Goal: Information Seeking & Learning: Learn about a topic

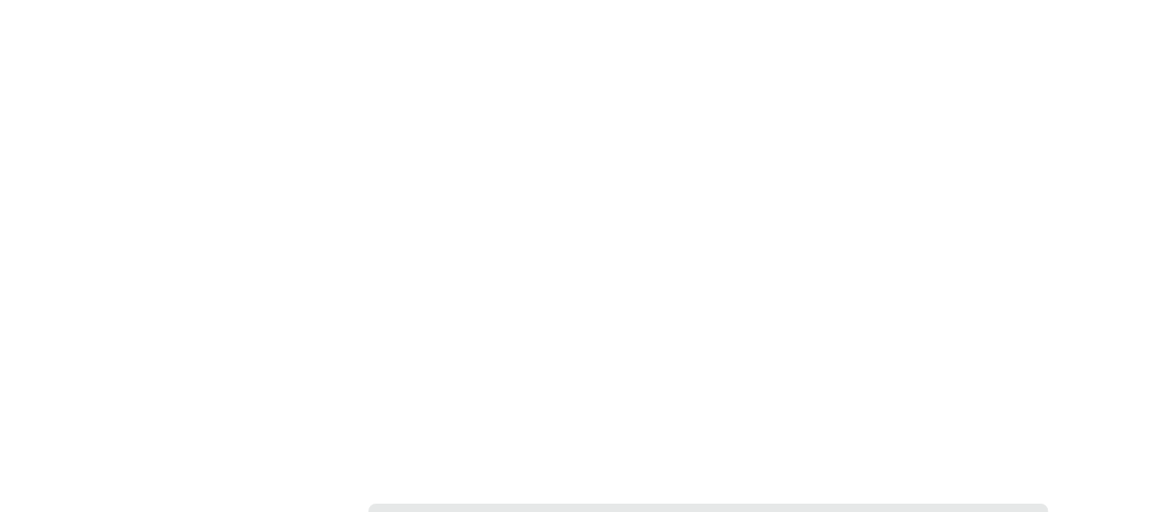
scroll to position [2939, 0]
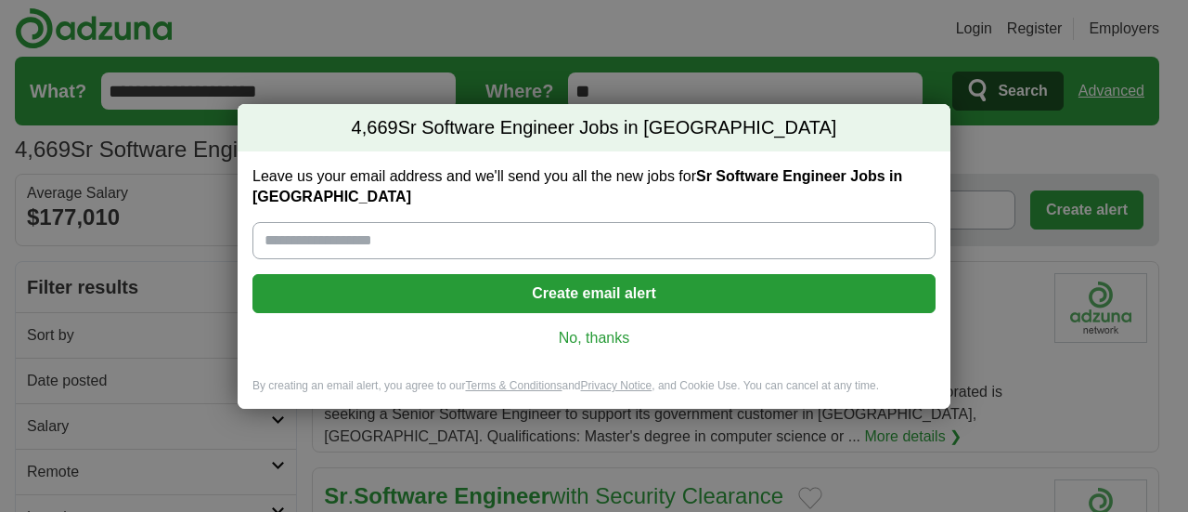
click at [611, 328] on link "No, thanks" at bounding box center [594, 338] width 654 height 20
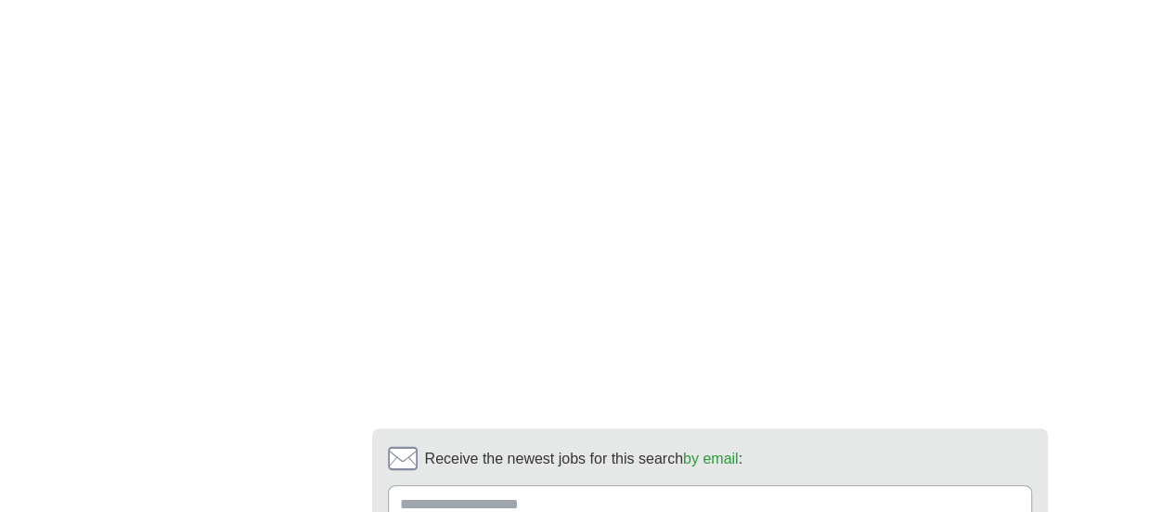
scroll to position [3558, 0]
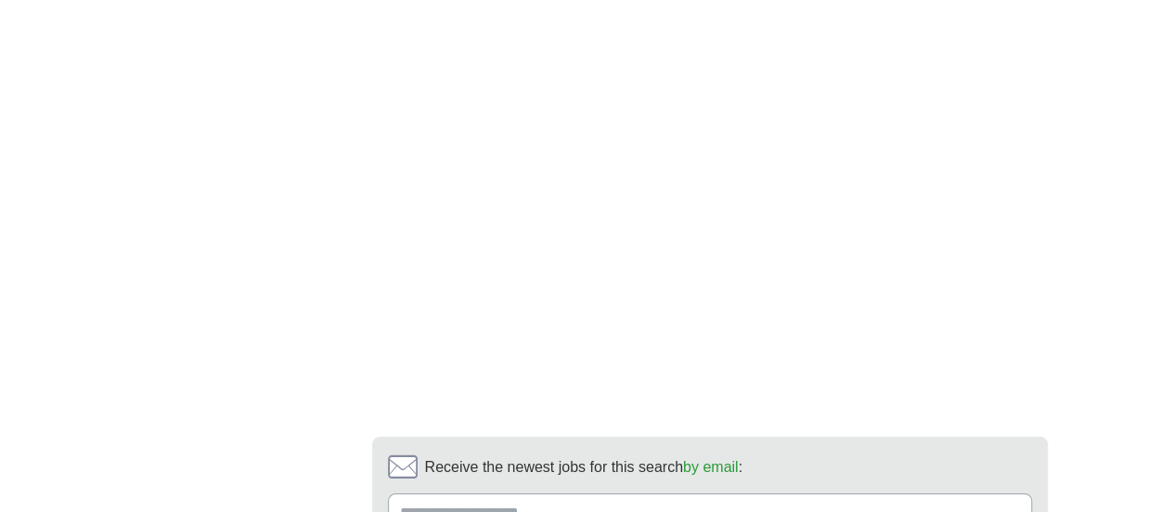
scroll to position [3390, 0]
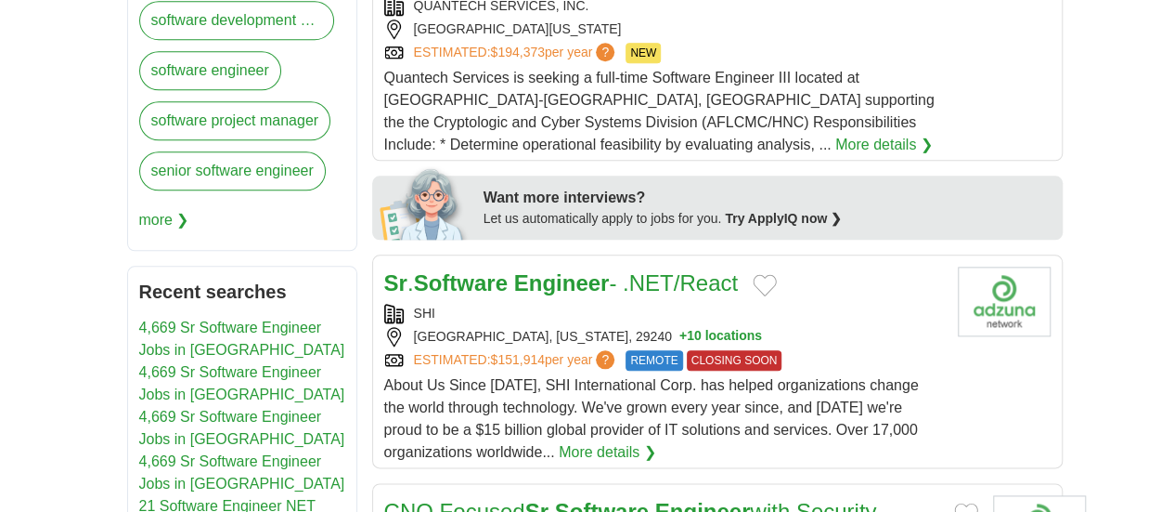
scroll to position [928, 0]
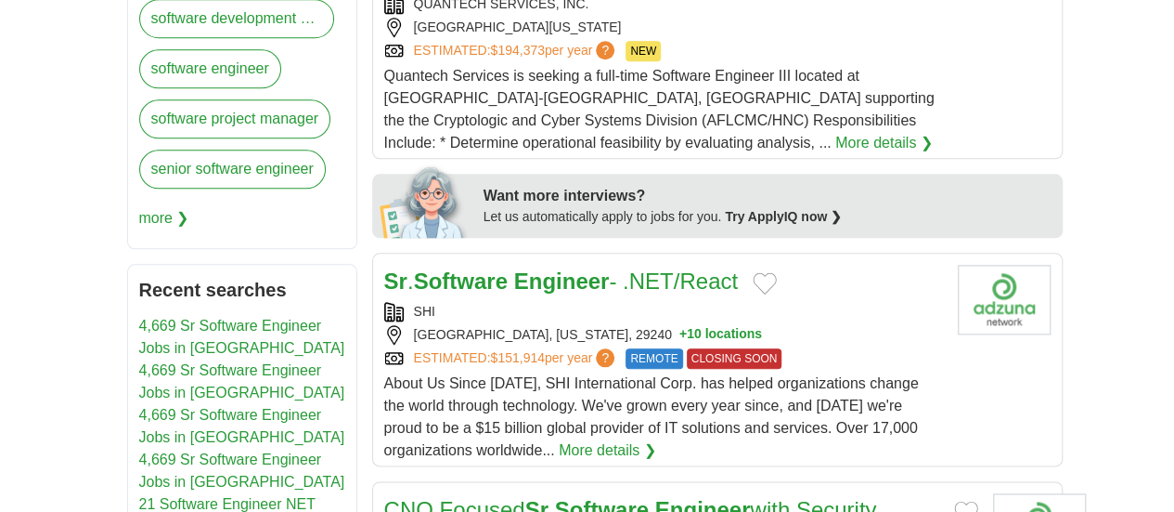
click at [514, 268] on strong "Engineer" at bounding box center [562, 280] width 96 height 25
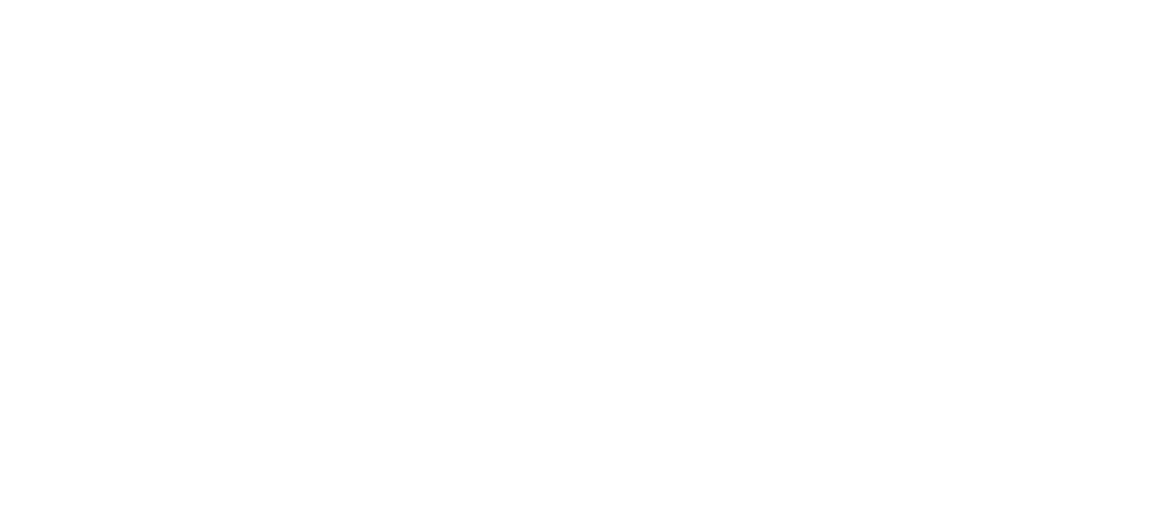
scroll to position [3290, 0]
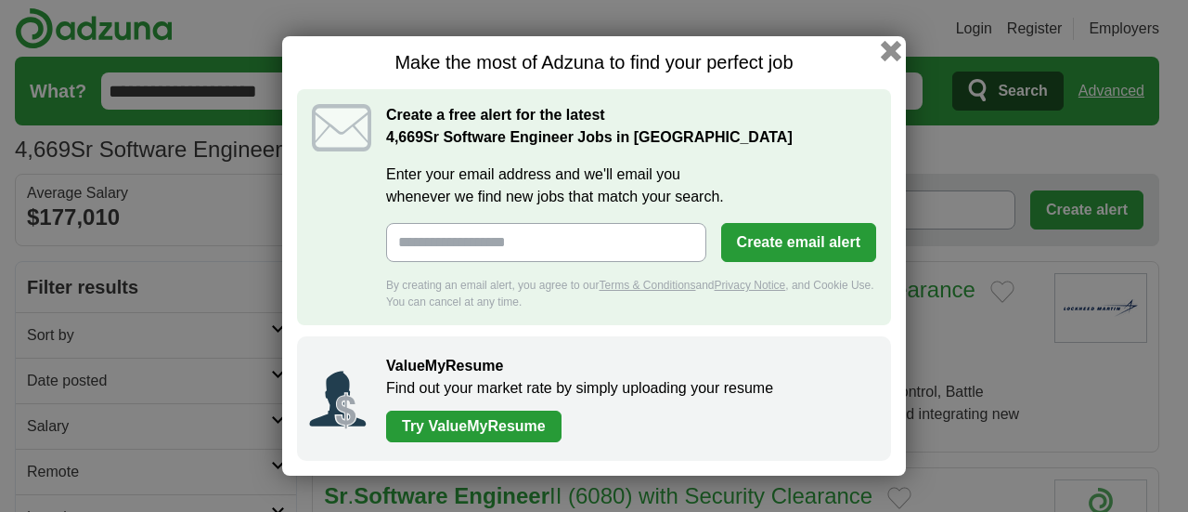
click at [888, 51] on button "button" at bounding box center [891, 51] width 20 height 20
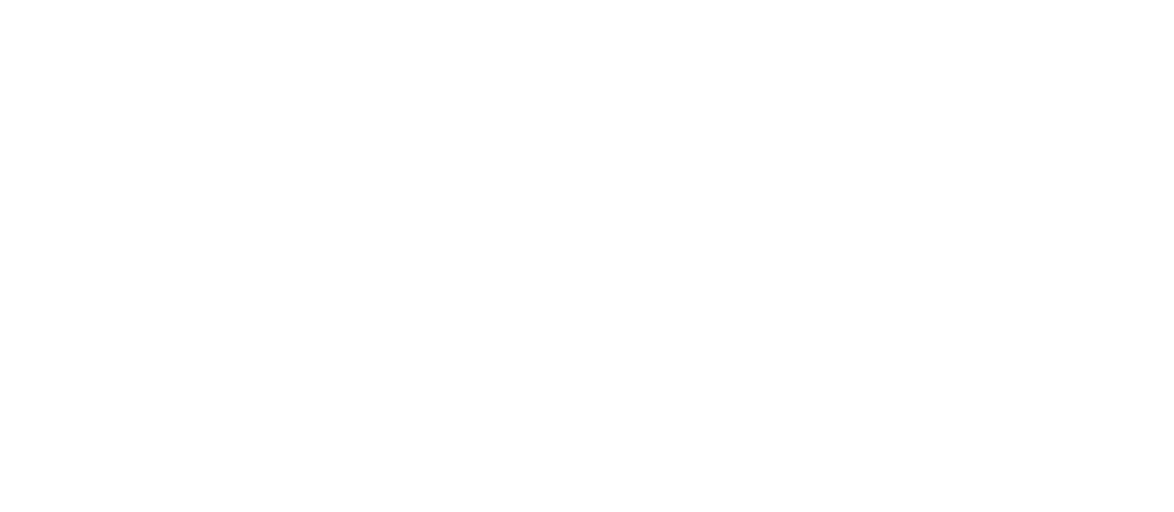
scroll to position [3403, 0]
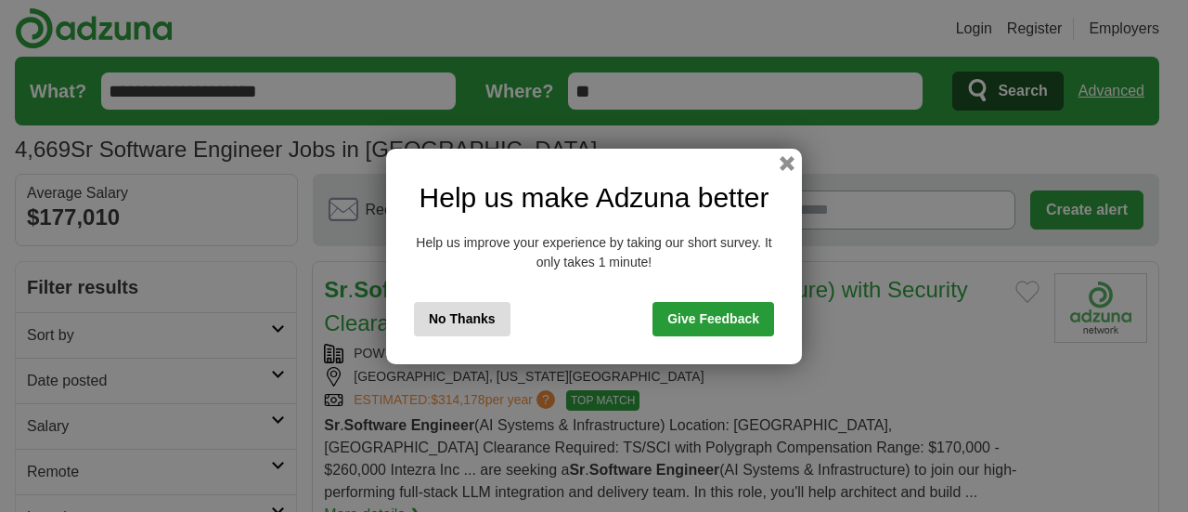
click at [460, 316] on button "No Thanks" at bounding box center [462, 319] width 97 height 34
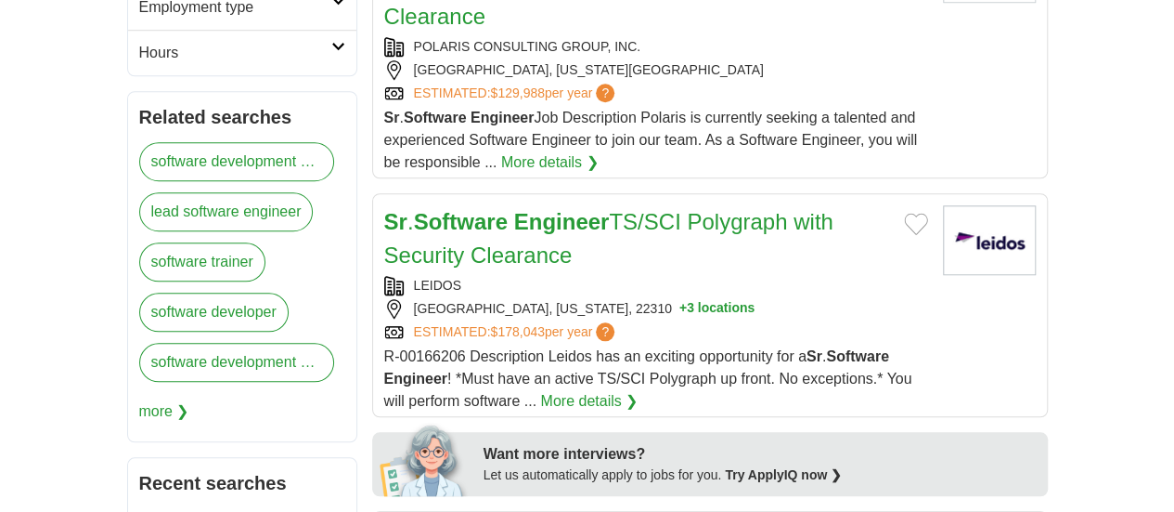
scroll to position [773, 0]
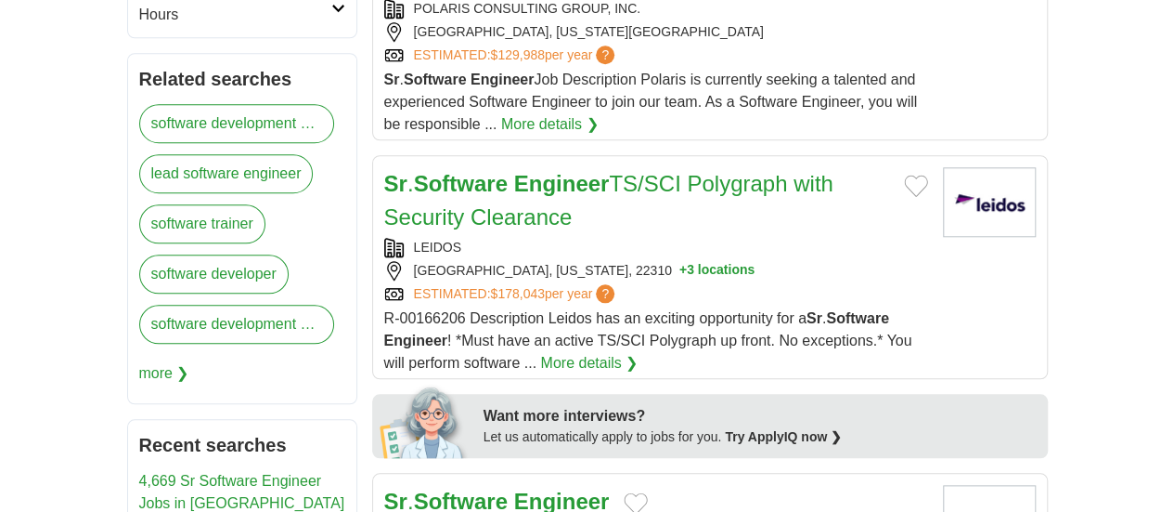
click at [514, 488] on strong "Engineer" at bounding box center [562, 500] width 96 height 25
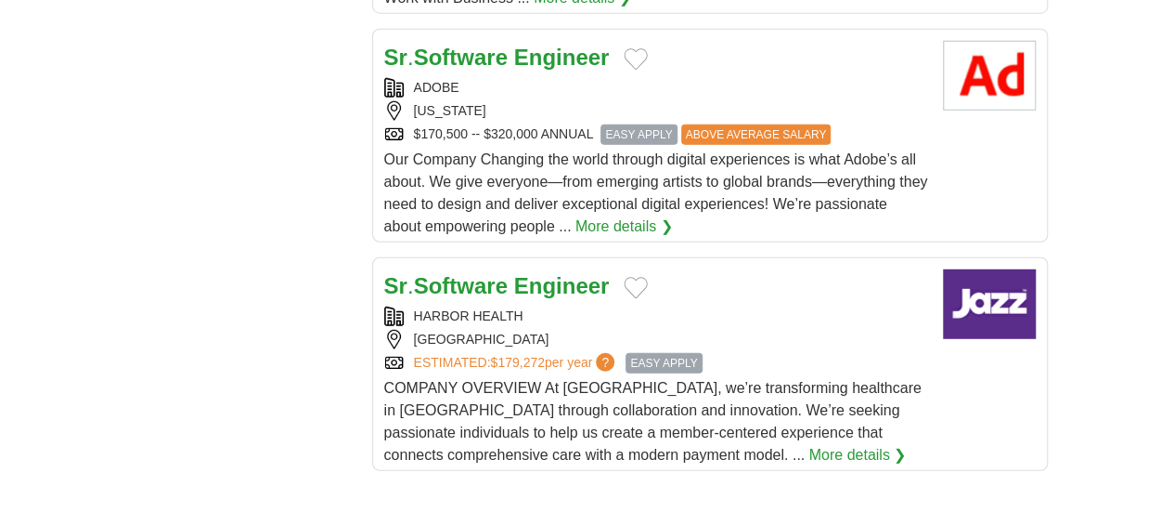
scroll to position [2141, 0]
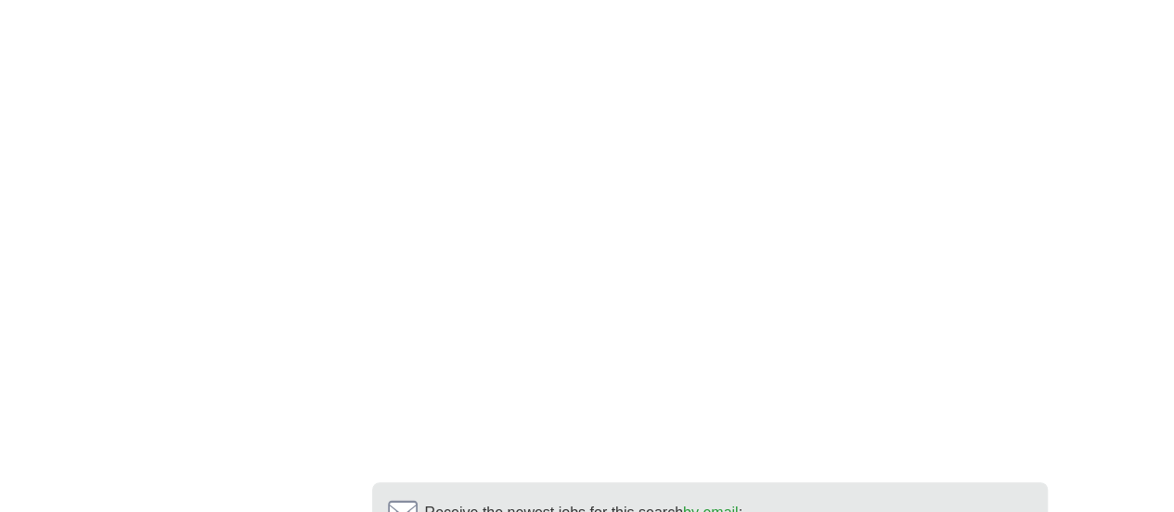
scroll to position [3378, 0]
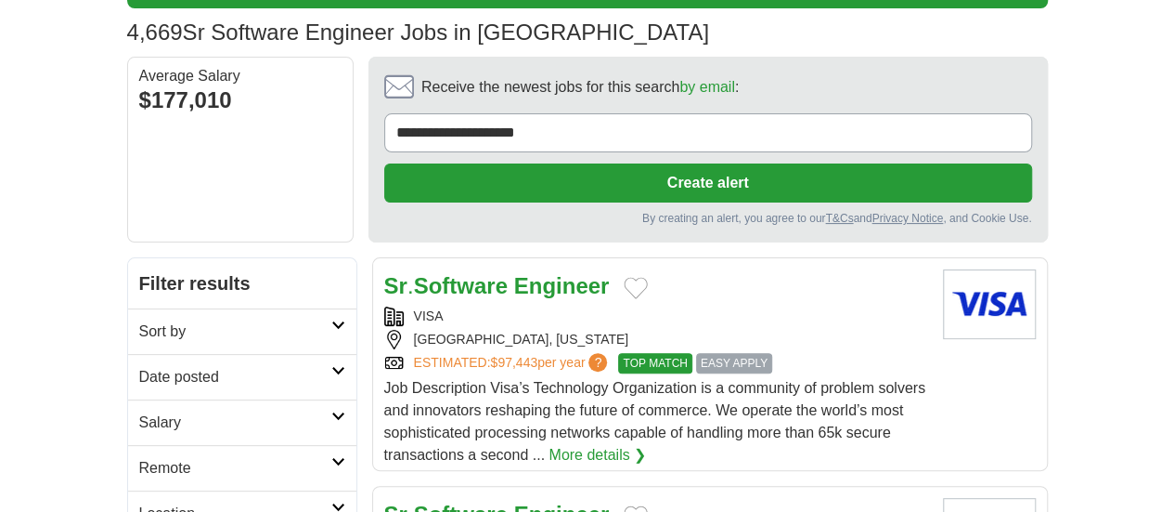
scroll to position [309, 0]
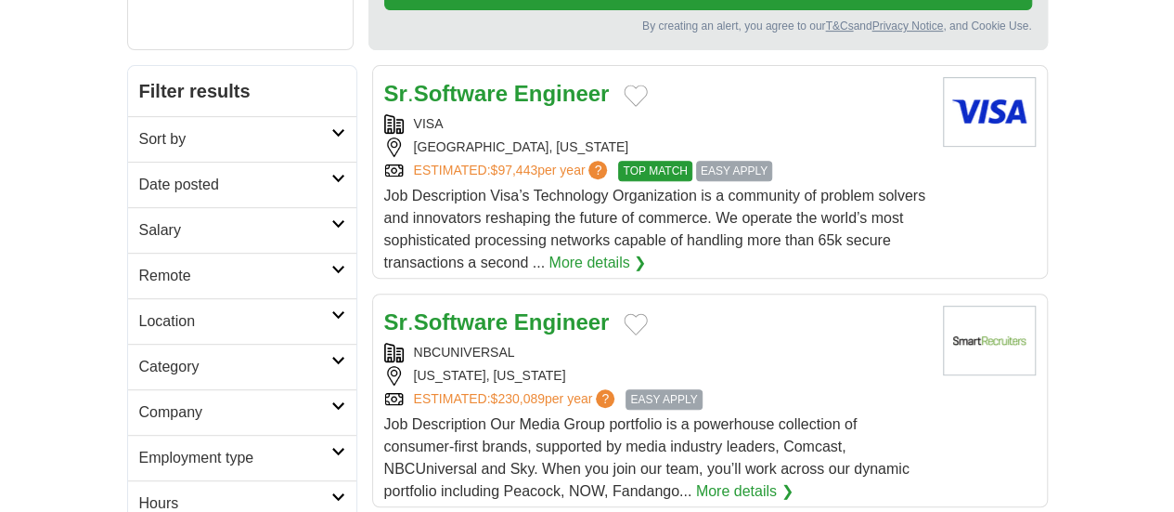
click at [436, 309] on strong "Software" at bounding box center [461, 321] width 94 height 25
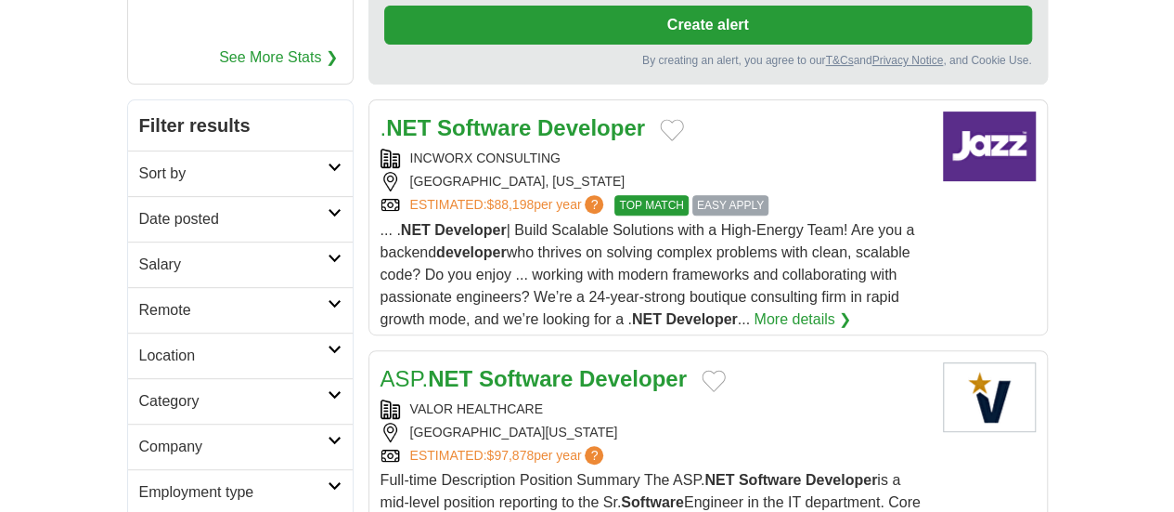
scroll to position [309, 0]
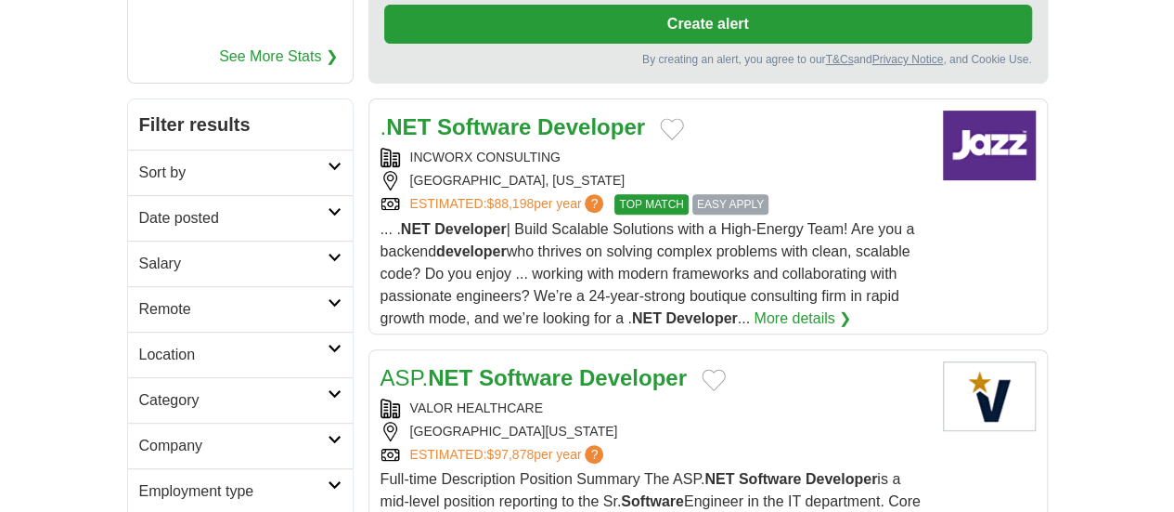
click at [514, 365] on strong "Software" at bounding box center [526, 377] width 94 height 25
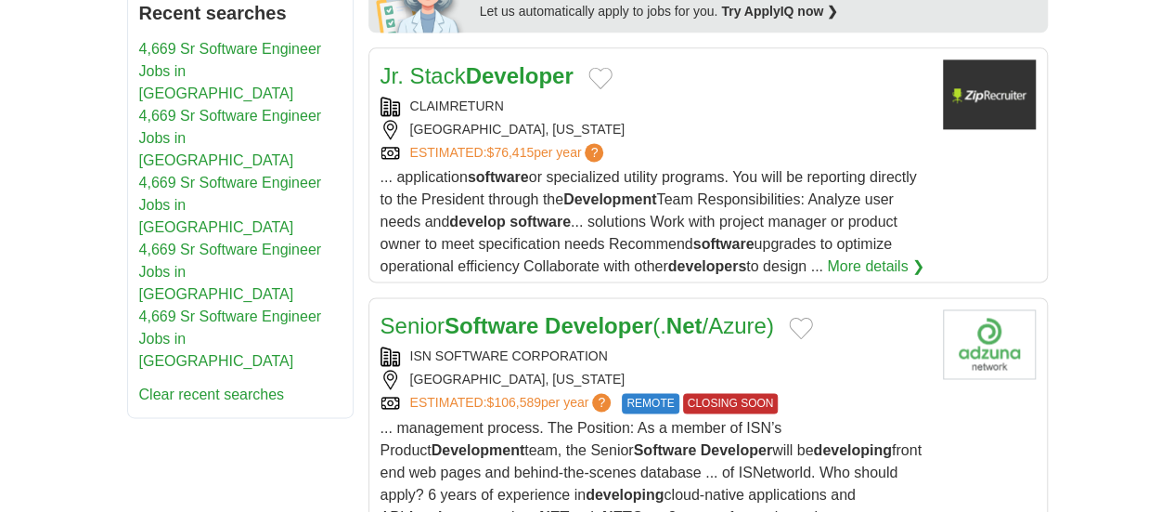
scroll to position [1238, 0]
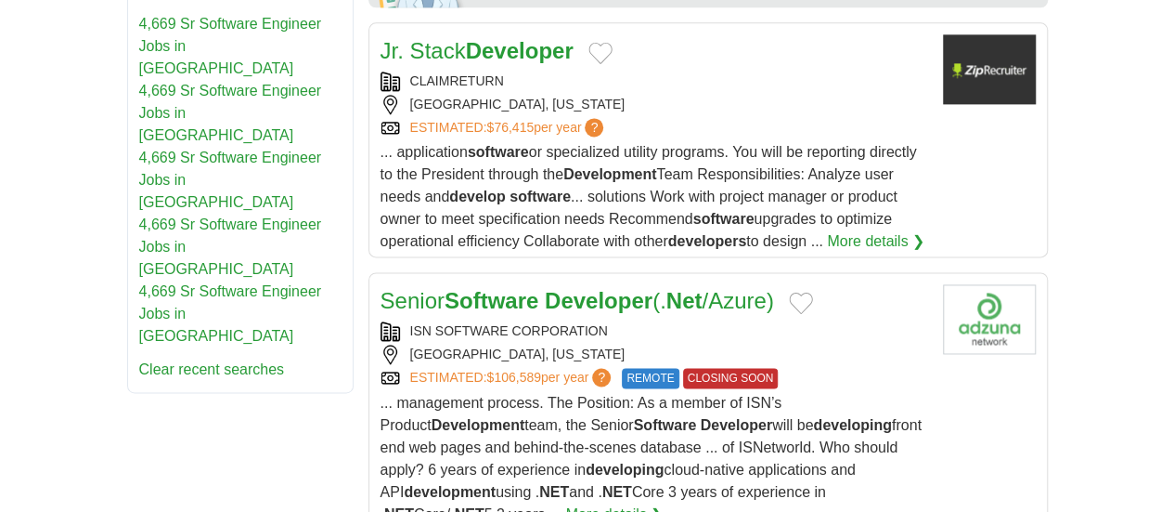
click at [473, 288] on strong "Software" at bounding box center [492, 300] width 94 height 25
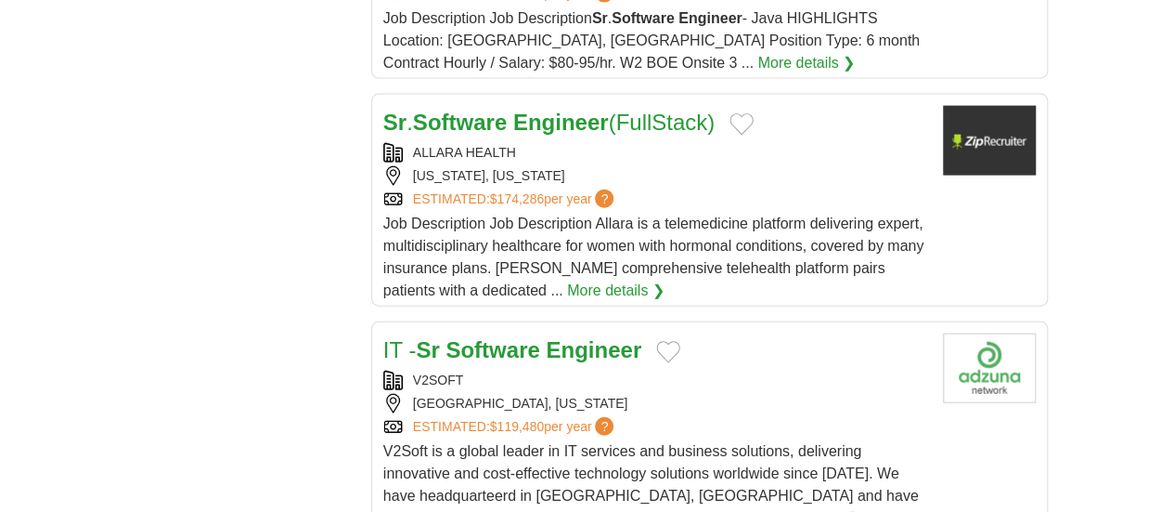
scroll to position [2011, 0]
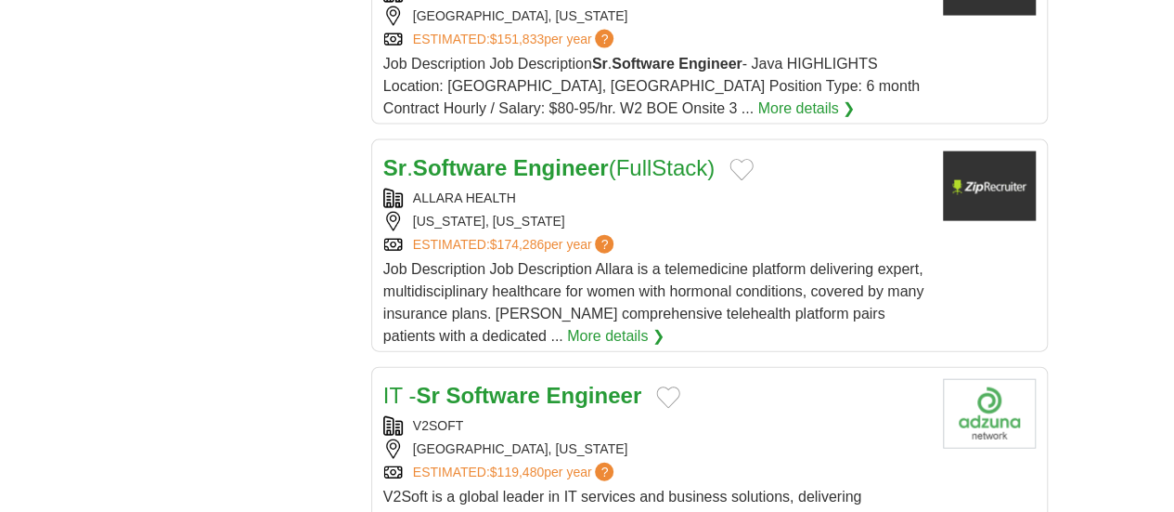
click at [446, 382] on strong "Software" at bounding box center [493, 394] width 94 height 25
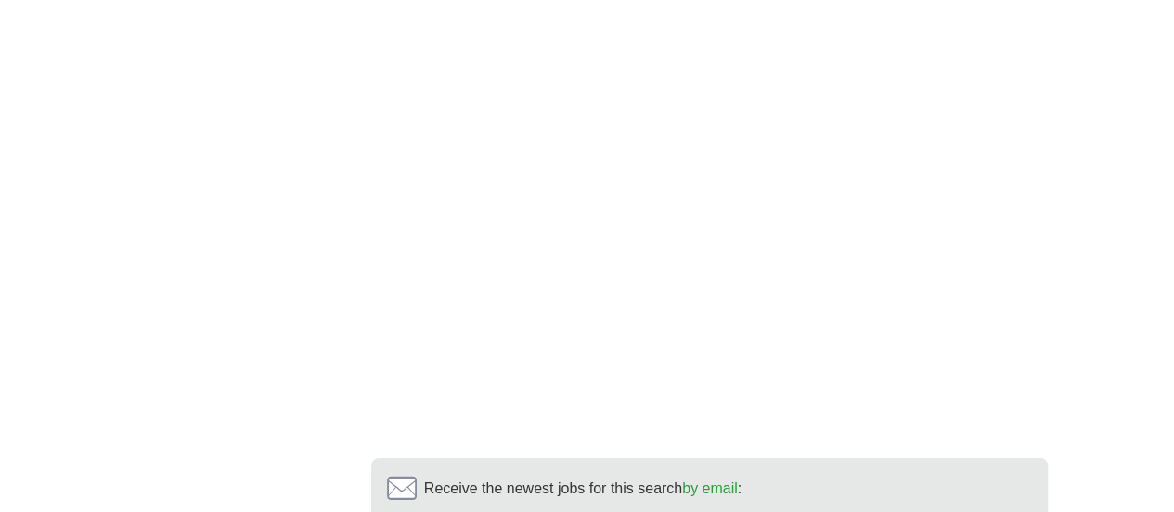
scroll to position [3277, 0]
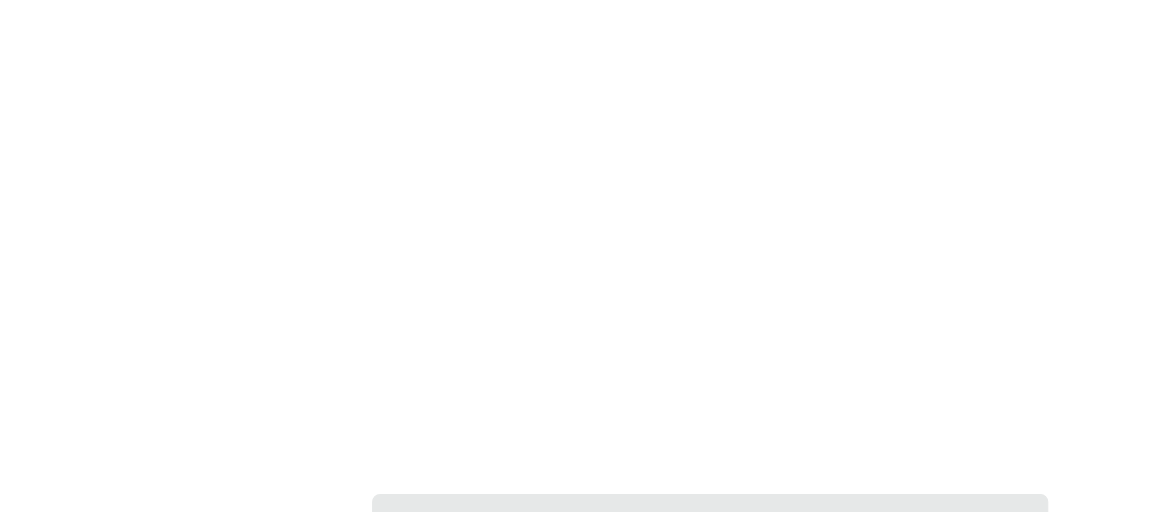
scroll to position [3094, 0]
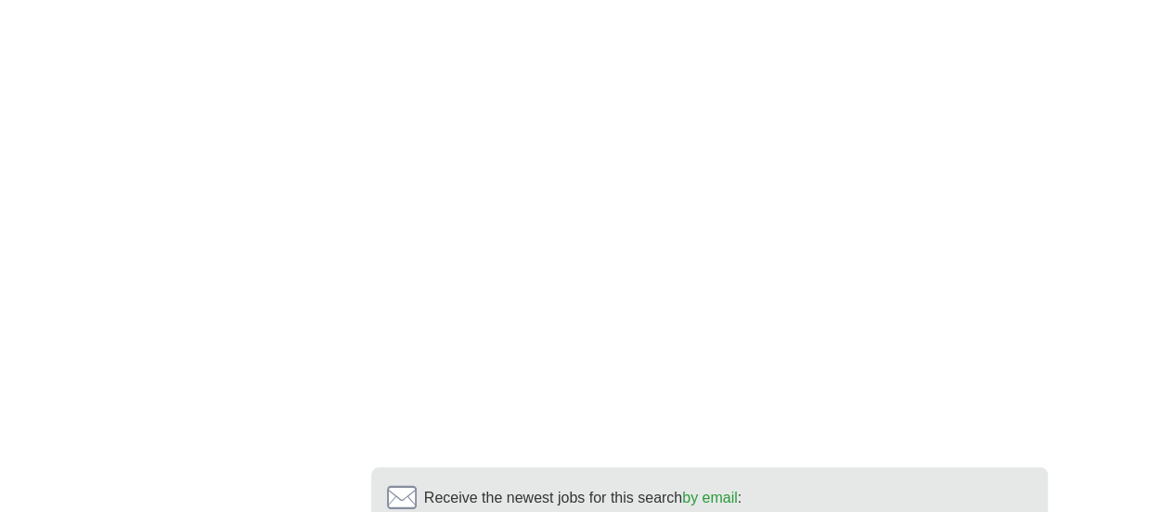
scroll to position [3403, 0]
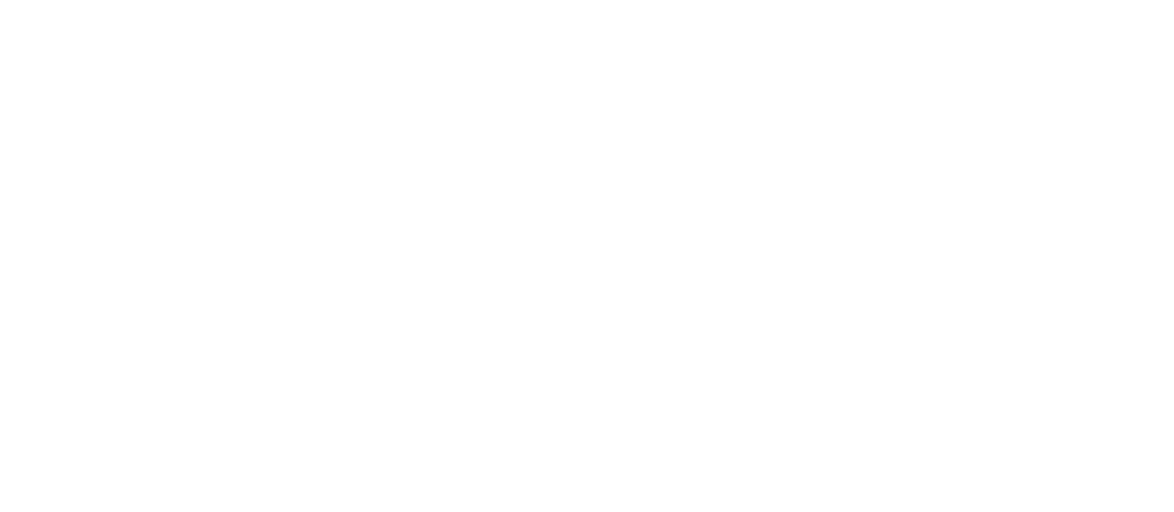
scroll to position [3094, 0]
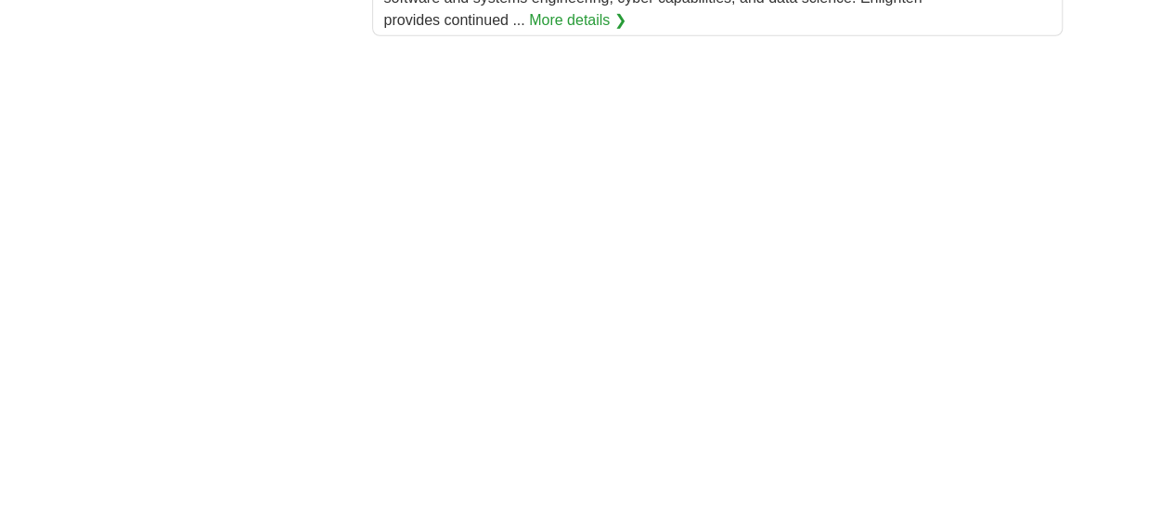
scroll to position [3403, 0]
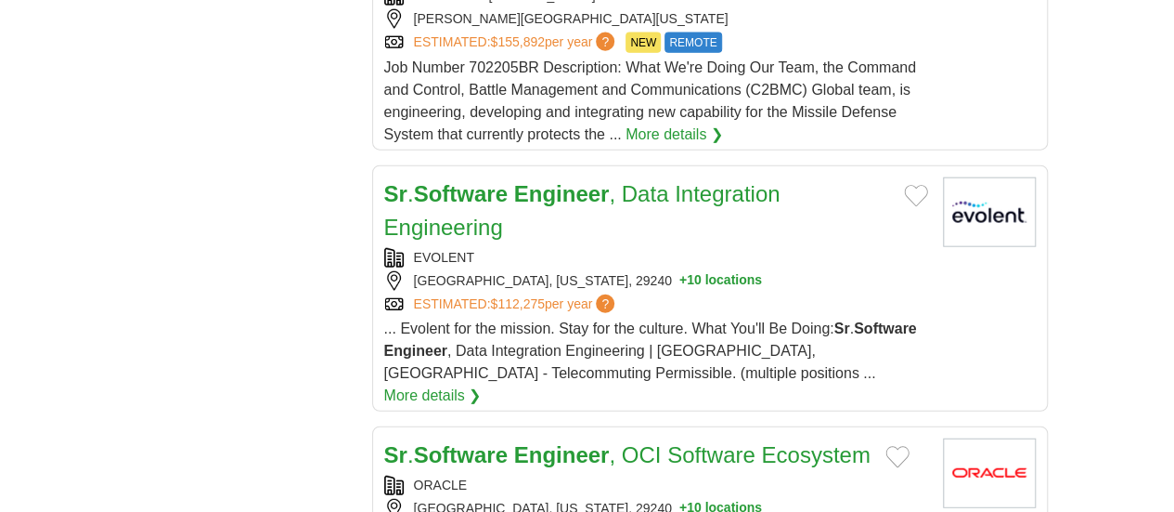
scroll to position [2011, 0]
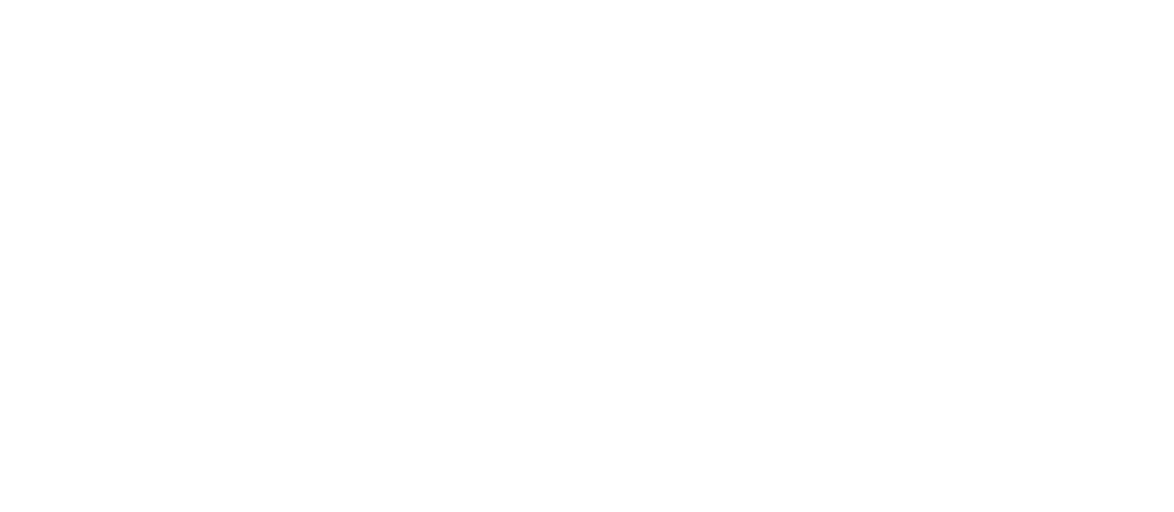
scroll to position [3395, 0]
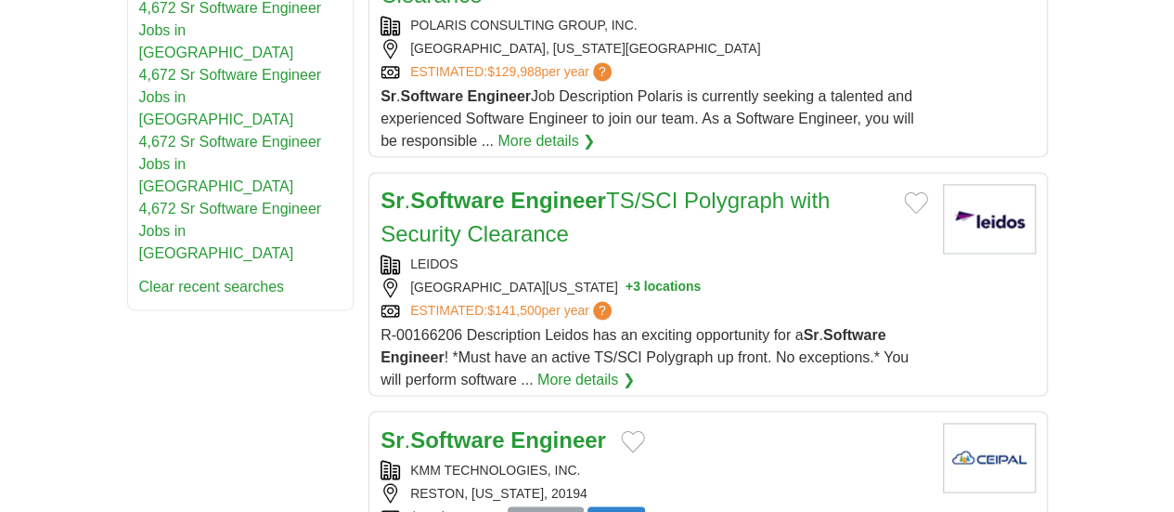
scroll to position [1393, 0]
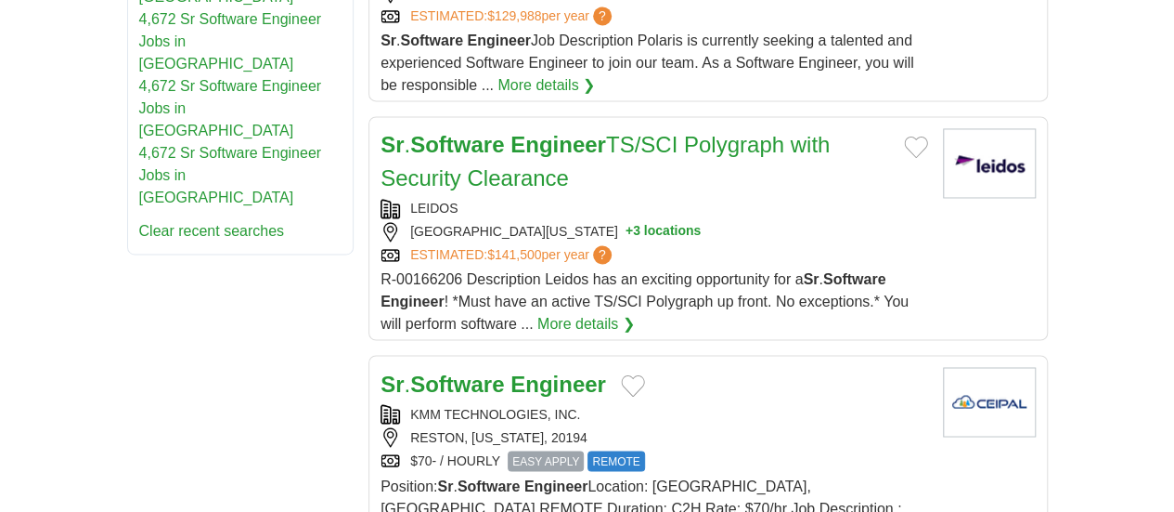
click at [451, 370] on strong "Software" at bounding box center [457, 382] width 94 height 25
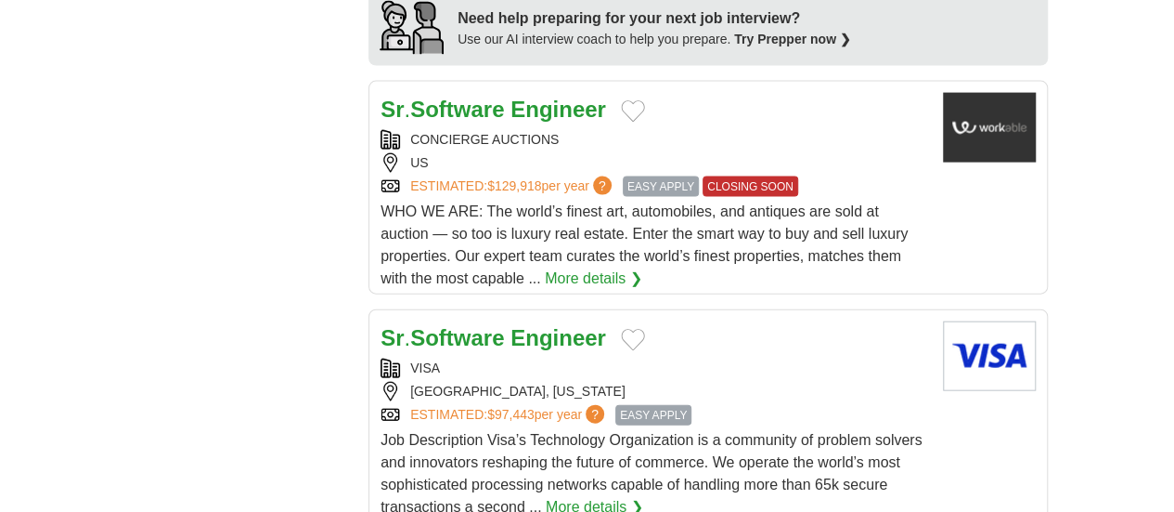
scroll to position [2011, 0]
